Goal: Information Seeking & Learning: Learn about a topic

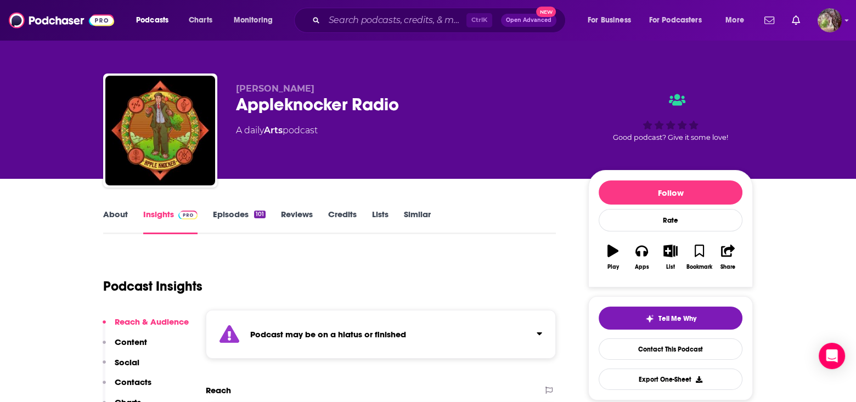
click at [118, 216] on link "About" at bounding box center [115, 221] width 25 height 25
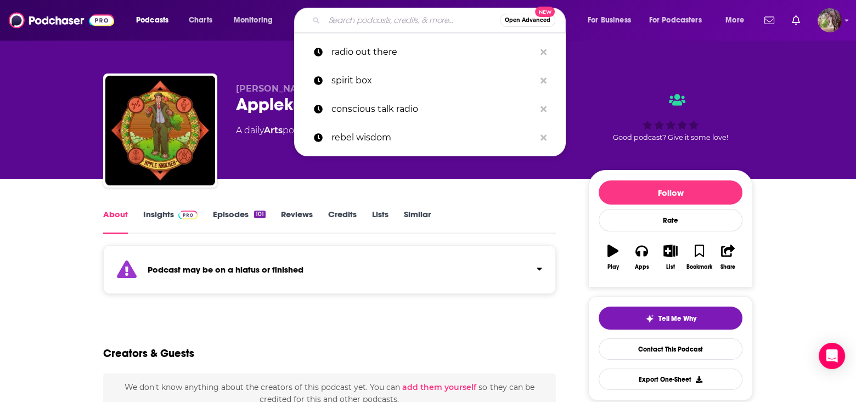
click at [349, 21] on input "Search podcasts, credits, & more..." at bounding box center [412, 21] width 176 height 18
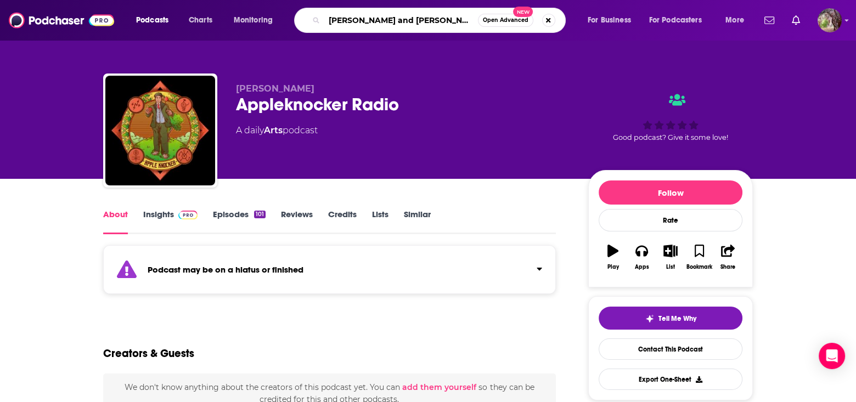
type input "[PERSON_NAME] and [PERSON_NAME]"
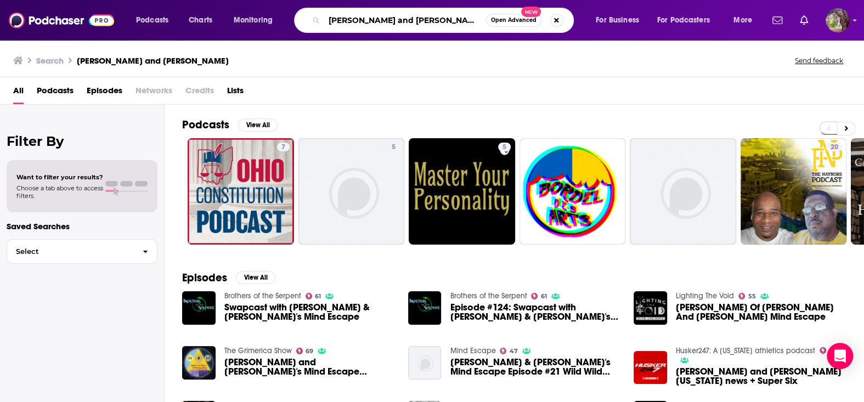
drag, startPoint x: 416, startPoint y: 16, endPoint x: 289, endPoint y: 29, distance: 127.8
click at [289, 29] on div "Podcasts Charts Monitoring [PERSON_NAME] and [PERSON_NAME] Open Advanced New Fo…" at bounding box center [445, 20] width 634 height 25
type input "mind escape"
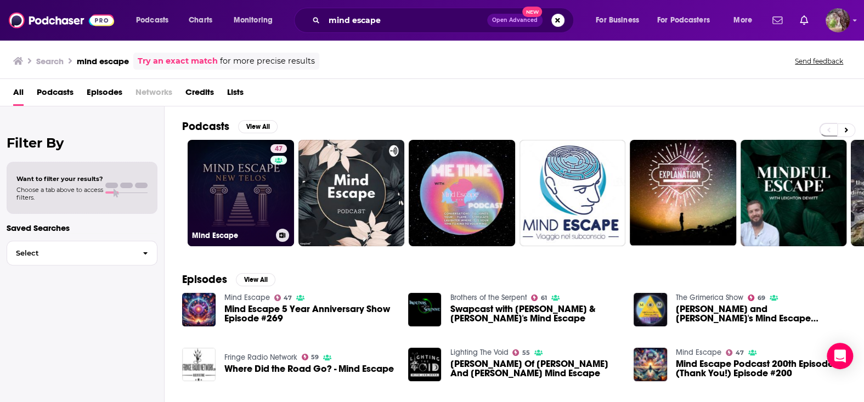
click at [237, 164] on link "47 Mind Escape" at bounding box center [241, 193] width 106 height 106
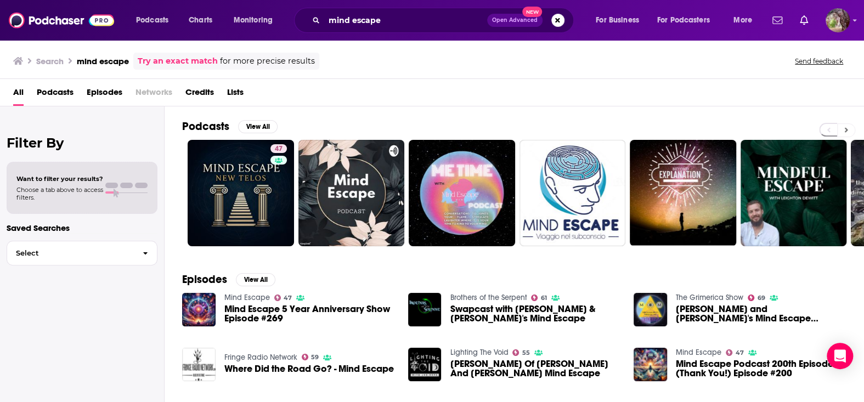
click at [846, 131] on icon at bounding box center [846, 130] width 4 height 8
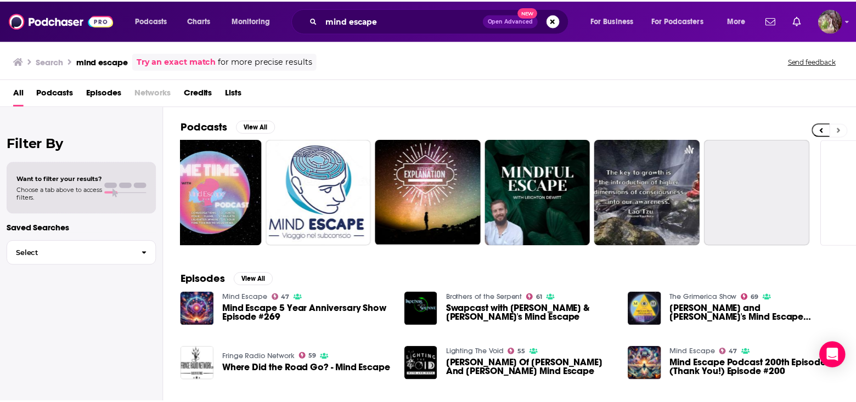
scroll to position [0, 326]
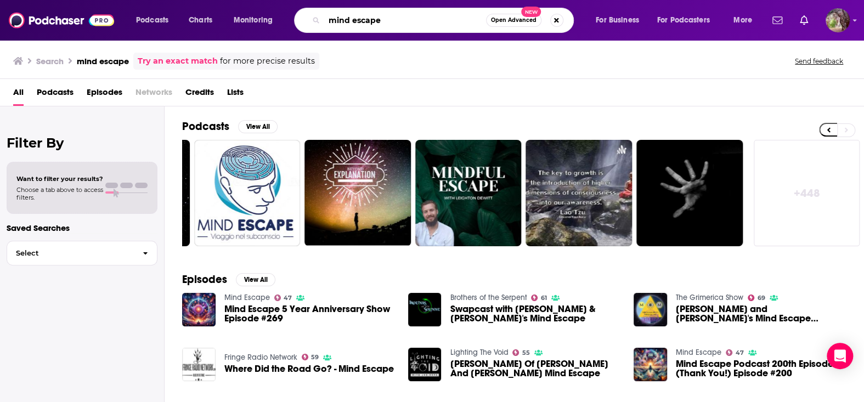
drag, startPoint x: 381, startPoint y: 20, endPoint x: 294, endPoint y: 24, distance: 87.3
click at [294, 24] on div "Podcasts Charts Monitoring mind escape Open Advanced New For Business For Podca…" at bounding box center [445, 20] width 634 height 25
type input "secret teachings"
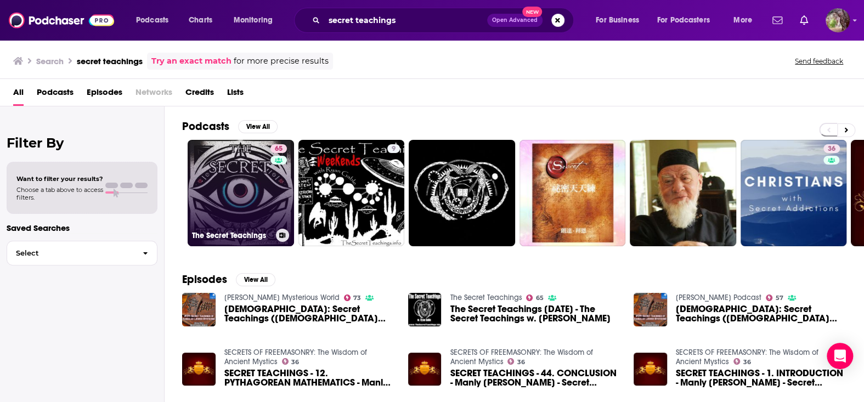
click at [241, 199] on link "65 The Secret Teachings" at bounding box center [241, 193] width 106 height 106
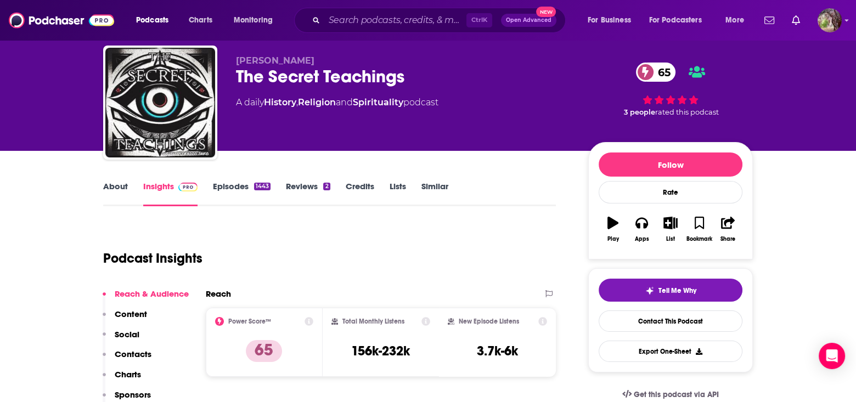
scroll to position [55, 0]
